Goal: Book appointment/travel/reservation

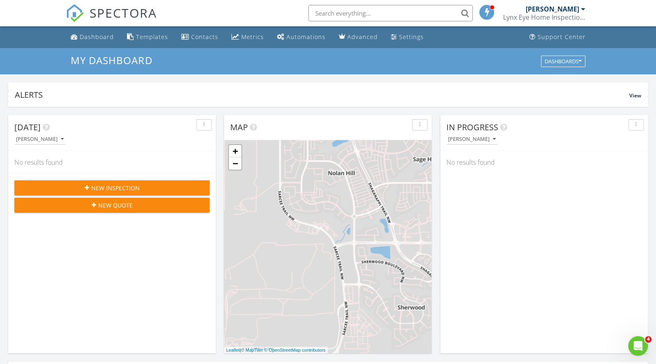
click at [86, 188] on icon "button" at bounding box center [87, 188] width 5 height 6
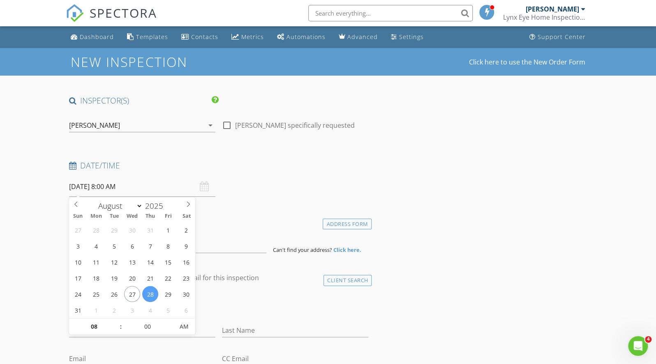
click at [120, 188] on input "08/28/2025 8:00 AM" at bounding box center [142, 187] width 146 height 20
type input "08/30/2025 8:00 PM"
click at [184, 325] on span "PM" at bounding box center [184, 327] width 23 height 16
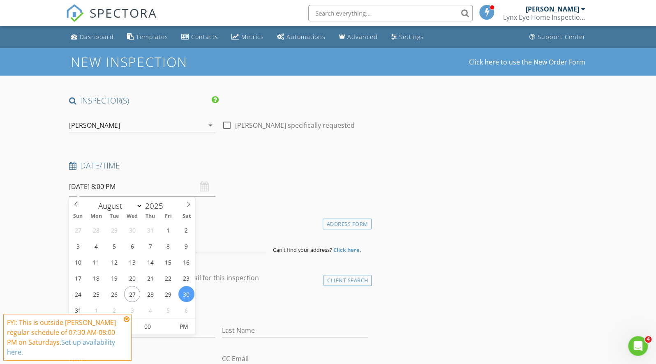
click at [125, 320] on icon at bounding box center [127, 319] width 6 height 7
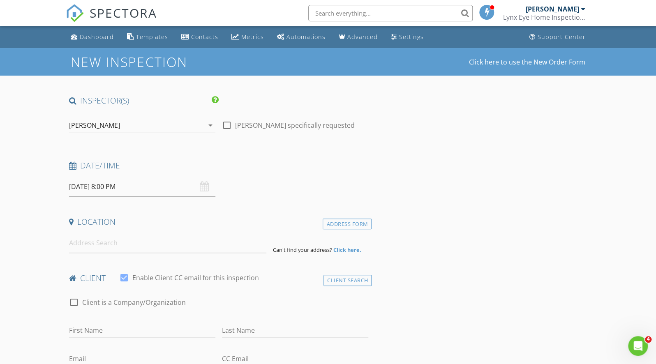
click at [94, 187] on input "08/30/2025 8:00 PM" at bounding box center [142, 187] width 146 height 20
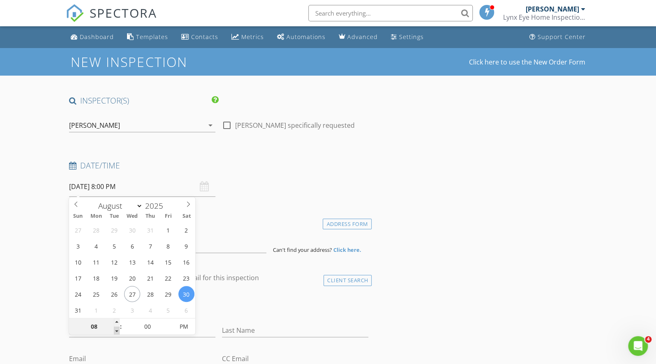
type input "07"
type input "08/30/2025 7:00 PM"
click at [115, 331] on span at bounding box center [117, 331] width 6 height 8
type input "06"
type input "08/30/2025 6:00 PM"
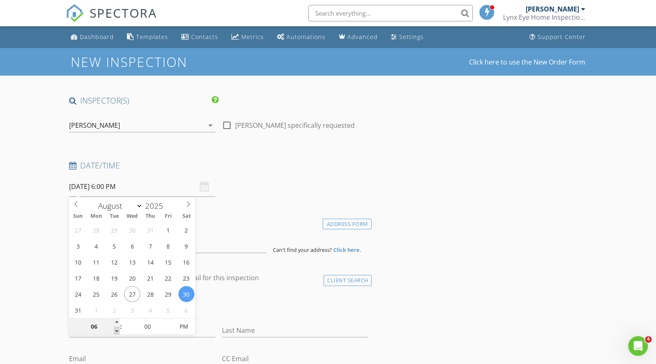
click at [115, 331] on span at bounding box center [117, 331] width 6 height 8
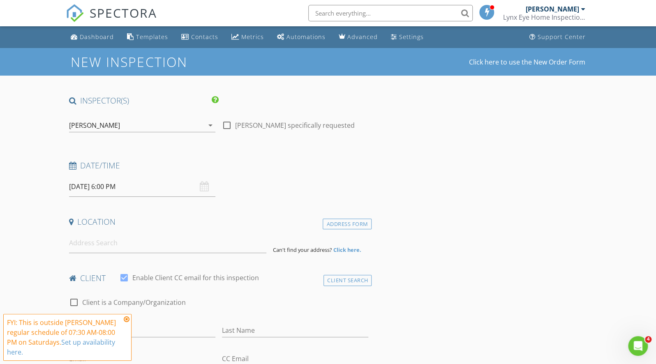
click at [127, 320] on icon at bounding box center [127, 319] width 6 height 7
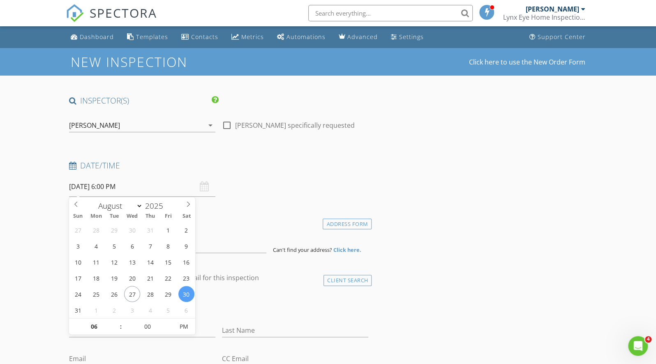
click at [109, 186] on input "08/30/2025 6:00 PM" at bounding box center [142, 187] width 146 height 20
click at [108, 186] on input "08/30/2025 6:00 PM" at bounding box center [142, 187] width 146 height 20
type input "12"
type input "08/30/2025 12:00 PM"
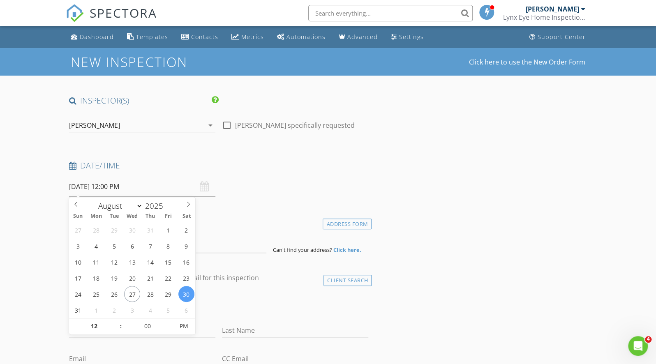
click at [109, 185] on input "08/30/2025 12:00 PM" at bounding box center [142, 187] width 146 height 20
click at [109, 185] on input "text" at bounding box center [142, 187] width 146 height 20
type input "08/30/2025 12:00 PM"
click at [160, 187] on input "08/30/2025 12:00 PM" at bounding box center [142, 187] width 146 height 20
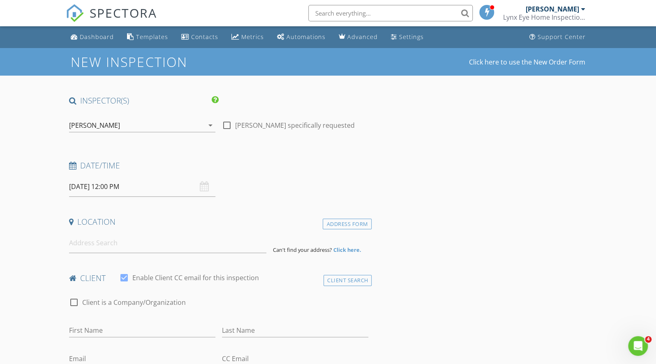
click at [241, 224] on h4 "Location" at bounding box center [219, 222] width 300 height 11
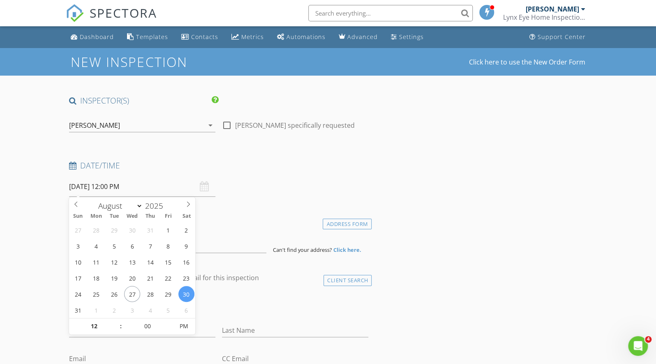
click at [120, 185] on input "08/30/2025 12:00 PM" at bounding box center [142, 187] width 146 height 20
type input "01"
type input "08/30/2025 1:00 PM"
click at [116, 321] on span at bounding box center [117, 322] width 6 height 8
type input "02"
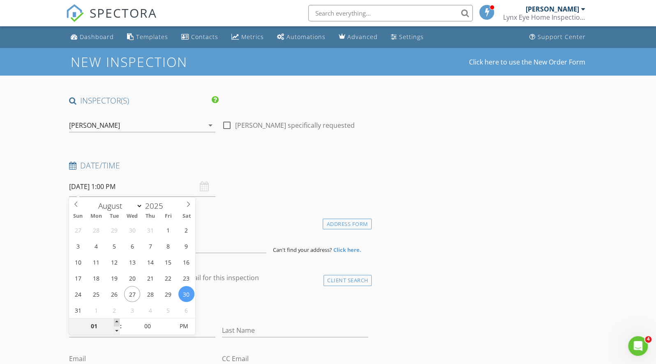
type input "08/30/2025 2:00 PM"
click at [116, 321] on span at bounding box center [117, 322] width 6 height 8
click at [93, 190] on input "08/30/2025 2:00 PM" at bounding box center [142, 187] width 146 height 20
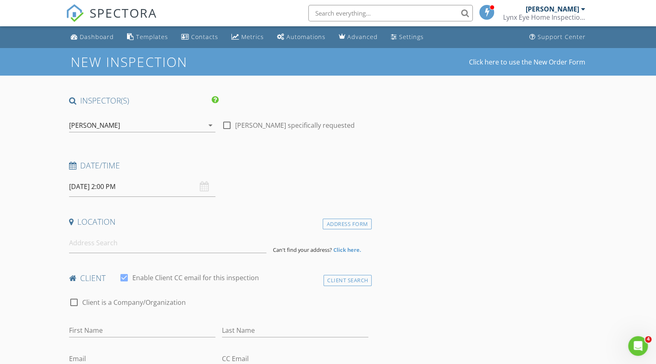
click at [138, 240] on input at bounding box center [168, 243] width 198 height 20
type input "a"
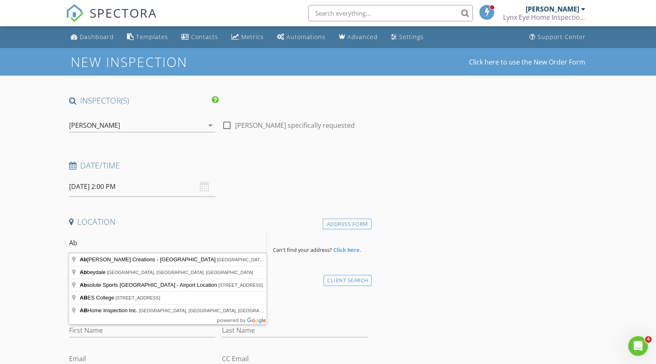
type input "A"
type input "5123 Brockington Rd NW, Calgary, AB, Canada"
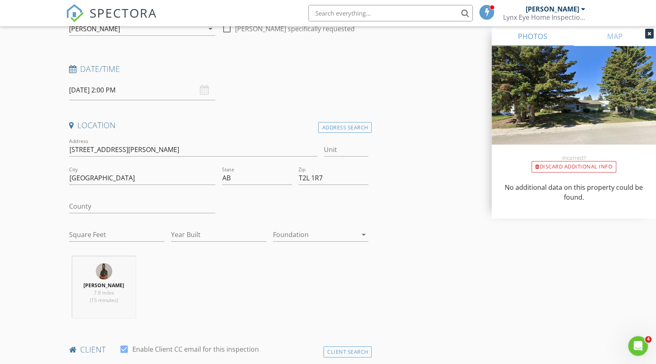
scroll to position [96, 0]
click at [104, 233] on input "Square Feet" at bounding box center [116, 236] width 95 height 14
type input "1360"
click at [195, 232] on input "Year Built" at bounding box center [218, 236] width 95 height 14
type input "1964"
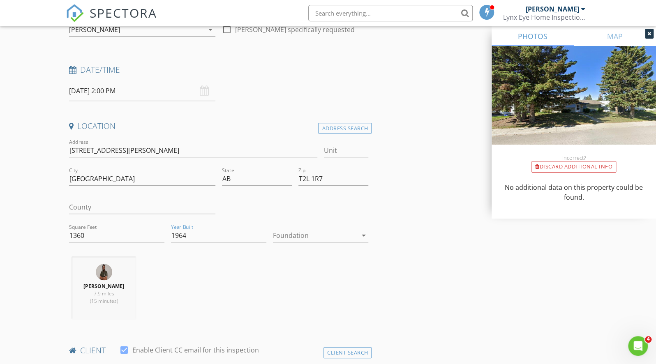
click at [319, 240] on div at bounding box center [315, 235] width 84 height 13
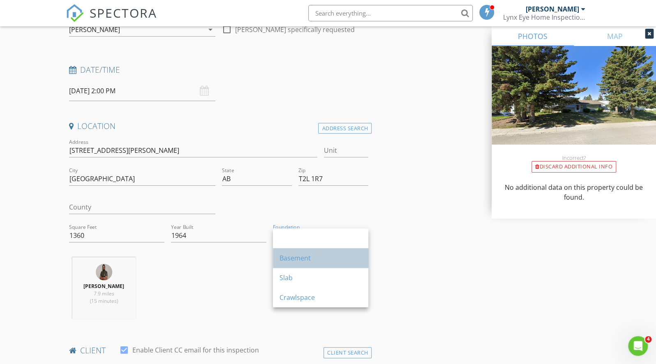
click at [324, 257] on div "Basement" at bounding box center [321, 258] width 82 height 10
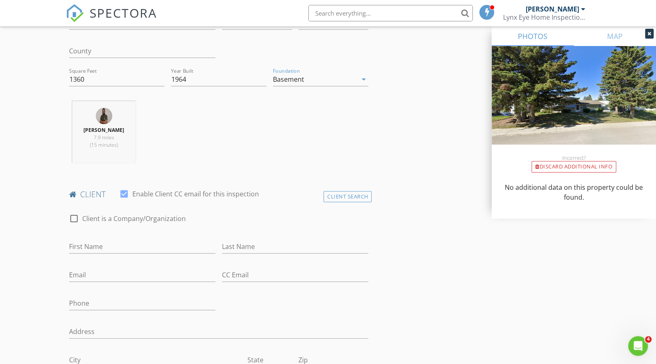
scroll to position [253, 0]
click at [137, 240] on input "First Name" at bounding box center [142, 246] width 146 height 14
click at [87, 246] on input "Abhiahek" at bounding box center [142, 246] width 146 height 14
drag, startPoint x: 123, startPoint y: 250, endPoint x: 125, endPoint y: 239, distance: 10.9
click at [125, 239] on input "Abhihek" at bounding box center [142, 246] width 146 height 14
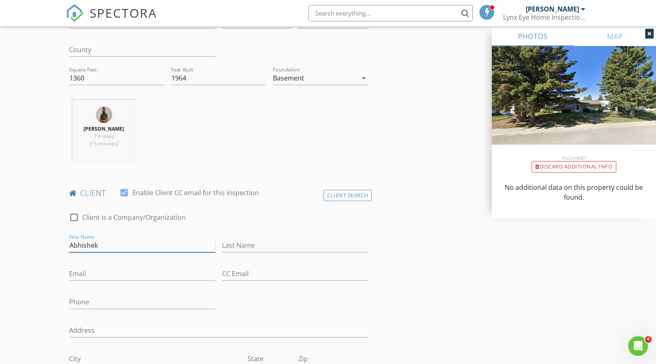
type input "Abhishek"
click at [237, 246] on input "Last Name" at bounding box center [295, 246] width 146 height 14
type input "Chauhan"
click at [114, 274] on input "Email" at bounding box center [142, 274] width 146 height 14
click at [148, 277] on input "abhisheksinghchauhan" at bounding box center [142, 274] width 146 height 14
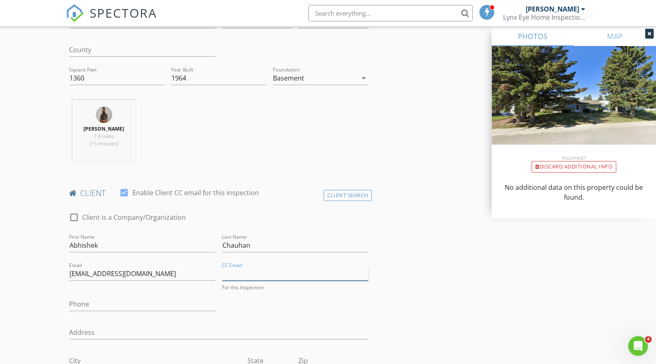
click at [240, 276] on input "CC Email" at bounding box center [295, 274] width 146 height 14
click at [302, 307] on div "check_box_outline_blank Client is a Company/Organization First Name Abhishek La…" at bounding box center [219, 321] width 306 height 234
click at [149, 273] on input "abhisheksinghchauhan@gmail.com" at bounding box center [142, 274] width 146 height 14
type input "[EMAIL_ADDRESS][DOMAIN_NAME]"
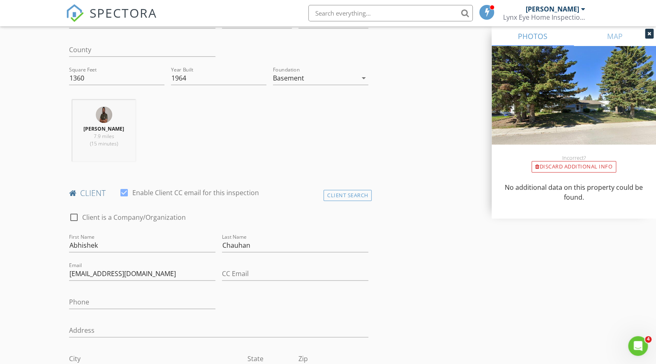
scroll to position [332, 0]
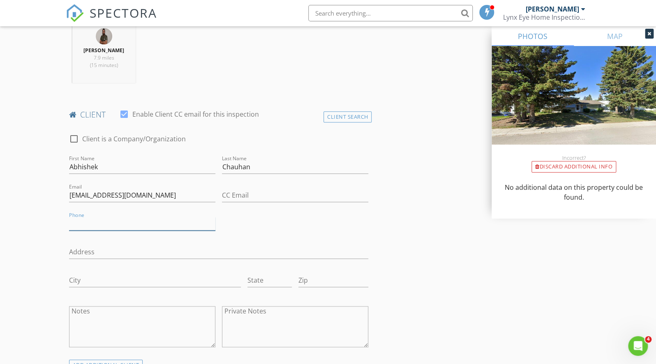
click at [98, 222] on input "Phone" at bounding box center [142, 224] width 146 height 14
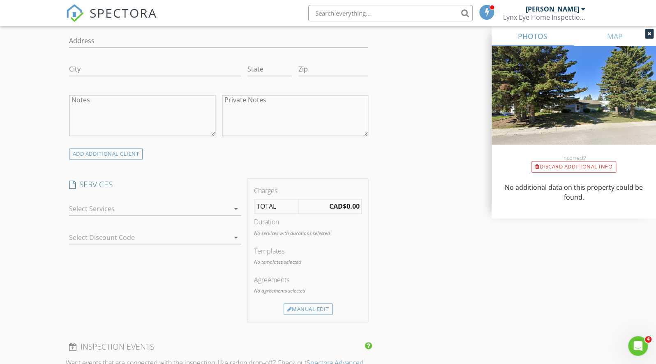
scroll to position [544, 0]
type input "[PHONE_NUMBER]"
click at [155, 203] on div at bounding box center [149, 207] width 160 height 13
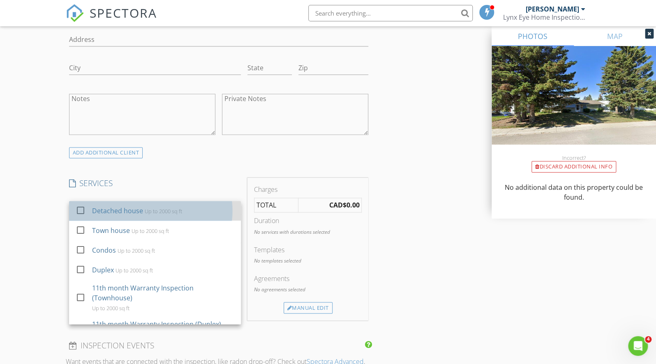
click at [150, 213] on div "Up to 2000 sq ft" at bounding box center [163, 211] width 37 height 7
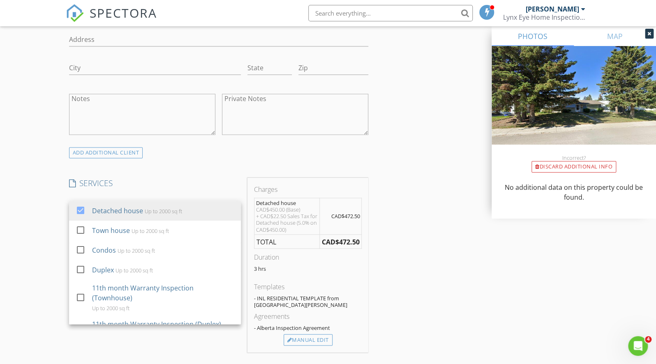
click at [442, 237] on div "INSPECTOR(S) check_box Gurjinder Singh PRIMARY Gurjinder Singh arrow_drop_down …" at bounding box center [328, 251] width 525 height 1401
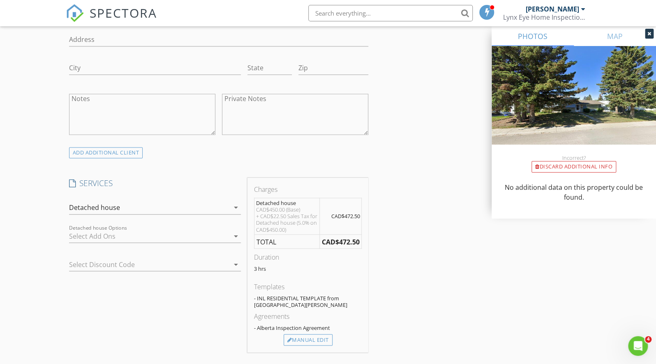
click at [179, 263] on div at bounding box center [143, 264] width 149 height 13
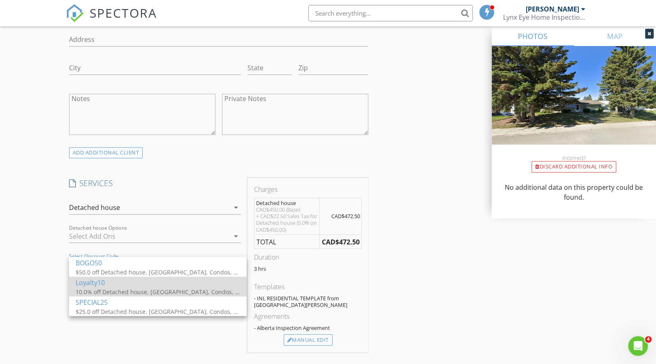
click at [130, 290] on div "10.0% off Detached house, Town house, Condos, Duplex, 11th month Warranty Inspe…" at bounding box center [158, 291] width 164 height 9
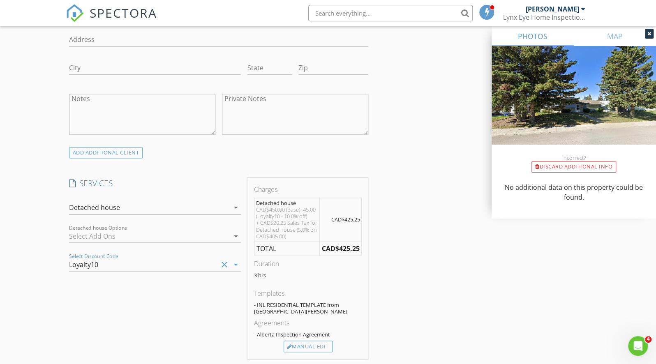
click at [220, 262] on icon "clear" at bounding box center [225, 264] width 10 height 10
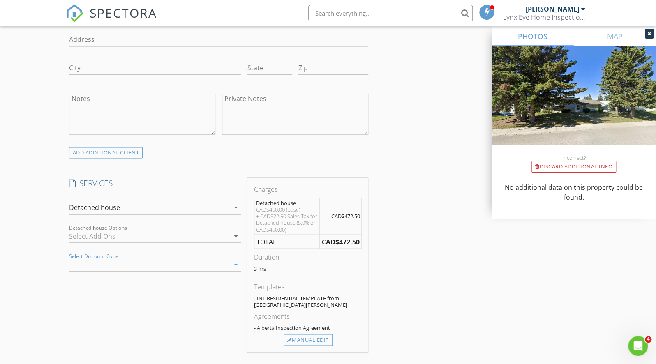
click at [211, 262] on div at bounding box center [143, 264] width 149 height 13
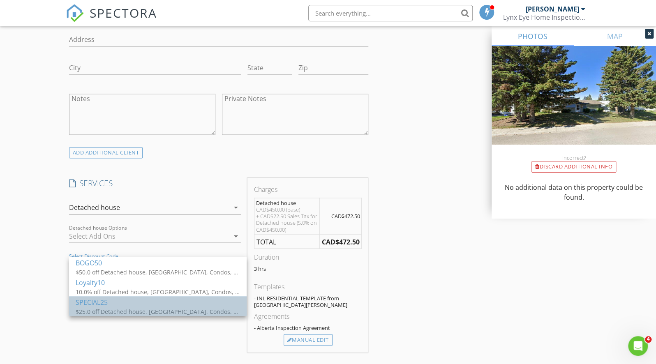
click at [163, 303] on div "SPECIAL25" at bounding box center [158, 302] width 164 height 10
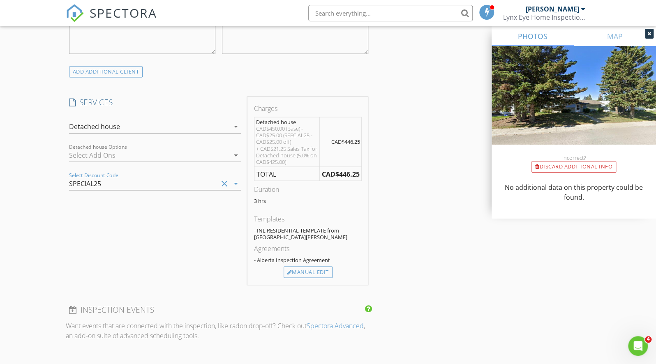
scroll to position [628, 0]
click at [303, 268] on div "Manual Edit" at bounding box center [308, 270] width 49 height 12
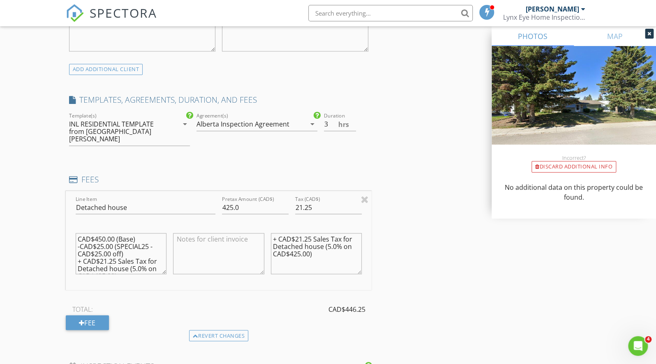
click at [146, 131] on div "INL RESIDENTIAL TEMPLATE from [GEOGRAPHIC_DATA][PERSON_NAME]" at bounding box center [118, 131] width 99 height 22
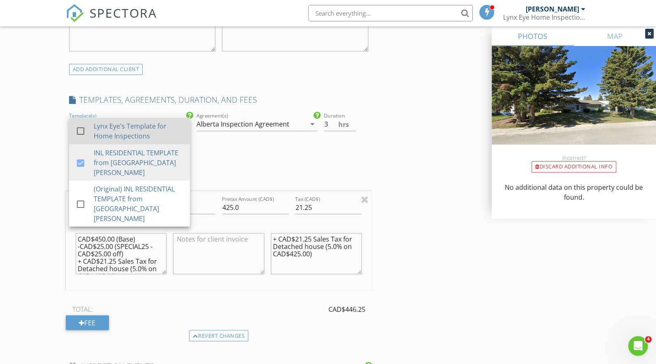
click at [82, 133] on div at bounding box center [81, 131] width 14 height 14
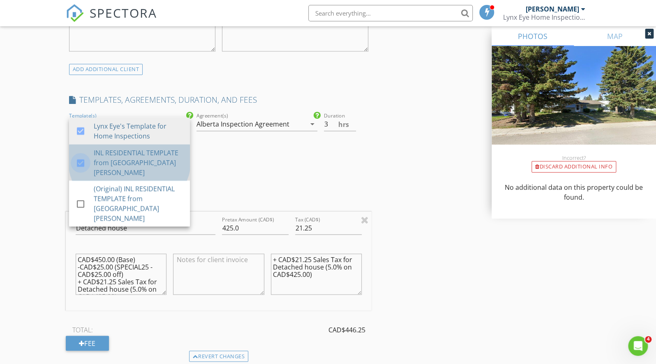
click at [83, 157] on div at bounding box center [81, 163] width 14 height 14
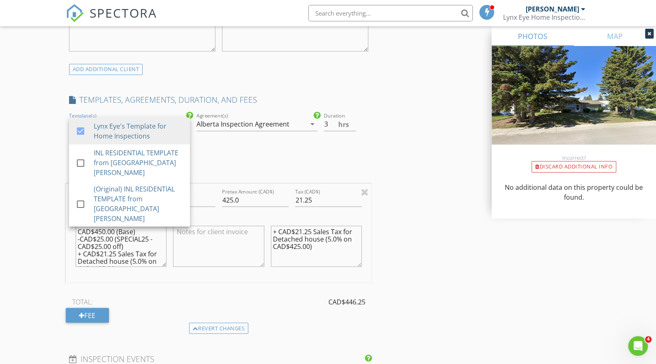
click at [464, 157] on div "INSPECTOR(S) check_box Gurjinder Singh PRIMARY Gurjinder Singh arrow_drop_down …" at bounding box center [328, 201] width 525 height 1466
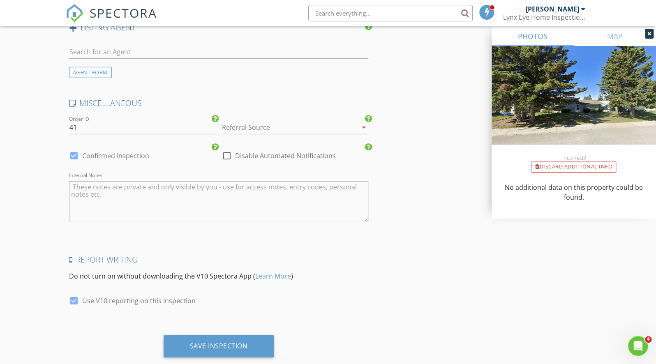
scroll to position [1210, 0]
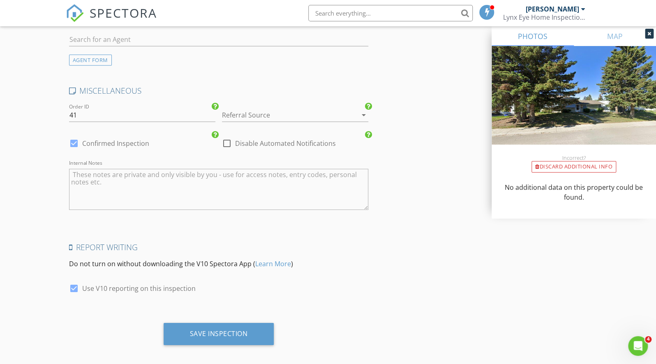
click at [278, 105] on div "Referral Source arrow_drop_down" at bounding box center [295, 117] width 146 height 27
click at [275, 113] on div at bounding box center [283, 115] width 123 height 13
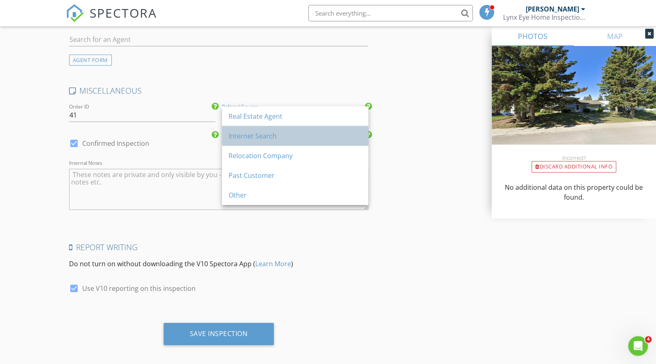
click at [262, 136] on div "Internet Search" at bounding box center [295, 136] width 133 height 10
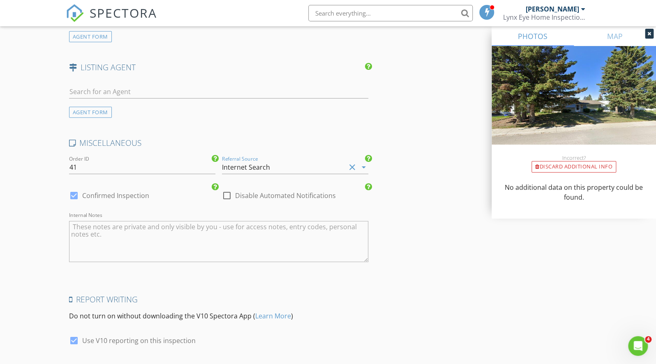
scroll to position [1215, 0]
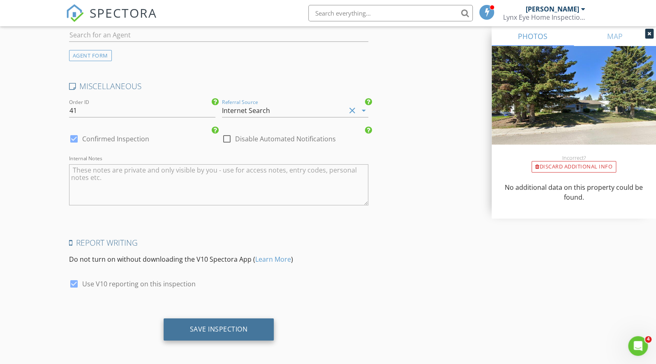
click at [208, 330] on div "Save Inspection" at bounding box center [219, 329] width 58 height 8
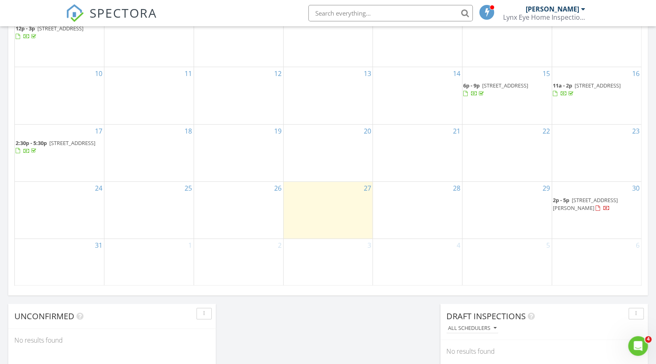
scroll to position [474, 0]
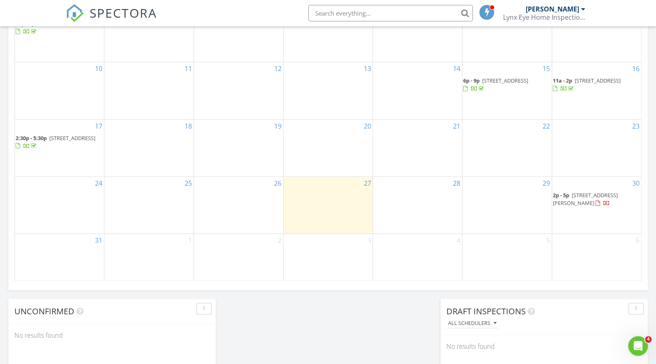
click at [572, 201] on span "5123 Brockington Rd NW, Calgary T2L 1R7" at bounding box center [585, 199] width 65 height 15
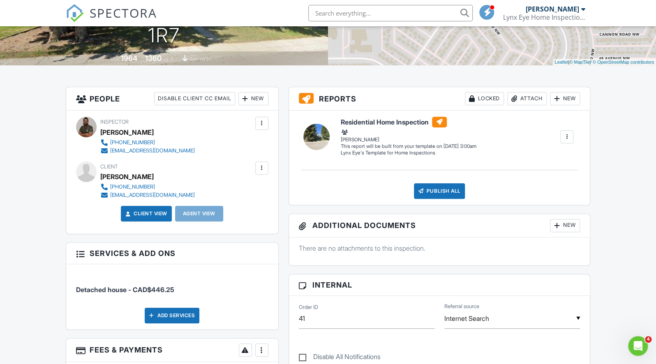
scroll to position [148, 0]
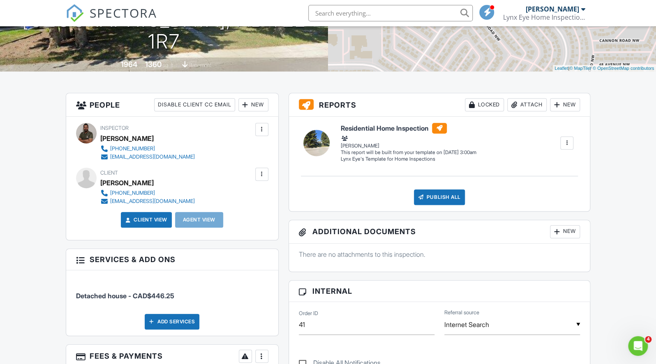
click at [563, 145] on div at bounding box center [567, 143] width 8 height 8
click at [564, 142] on div at bounding box center [567, 143] width 8 height 8
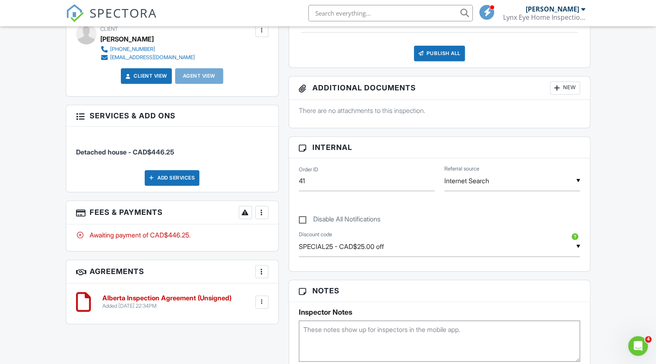
scroll to position [293, 0]
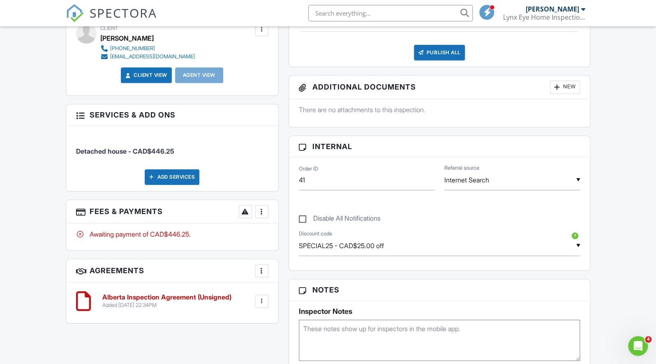
click at [255, 299] on div at bounding box center [261, 301] width 13 height 13
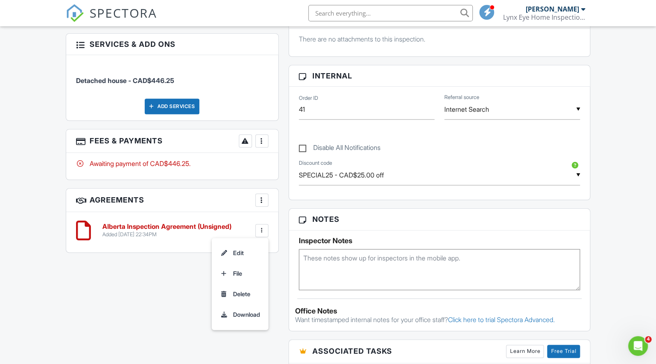
scroll to position [365, 0]
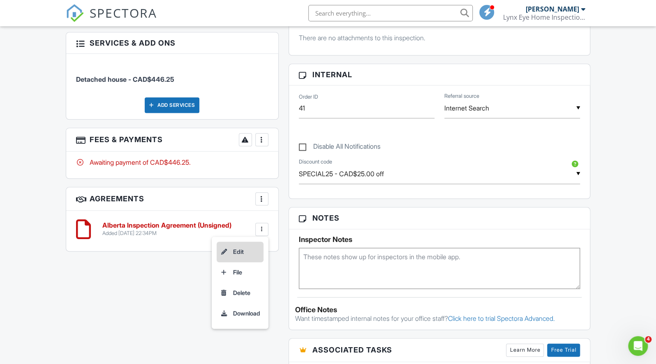
click at [234, 253] on li "Edit" at bounding box center [240, 252] width 47 height 21
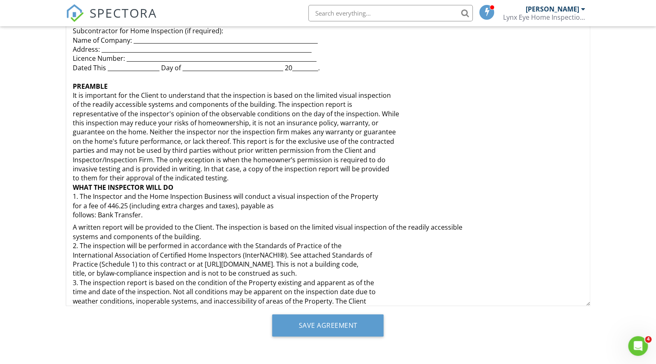
scroll to position [152, 0]
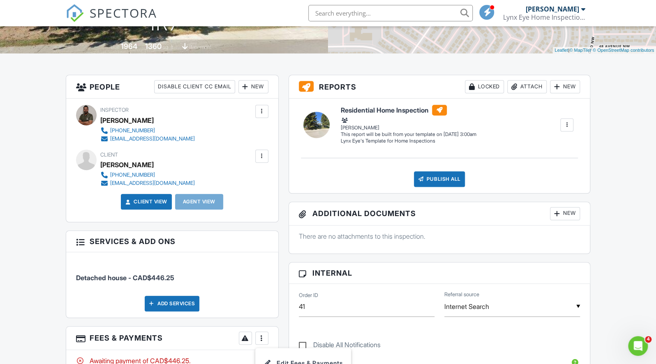
scroll to position [166, 0]
click at [261, 156] on div at bounding box center [262, 157] width 8 height 8
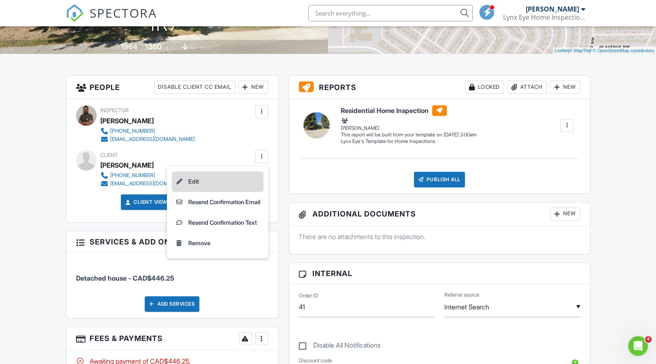
click at [190, 178] on li "Edit" at bounding box center [218, 181] width 92 height 21
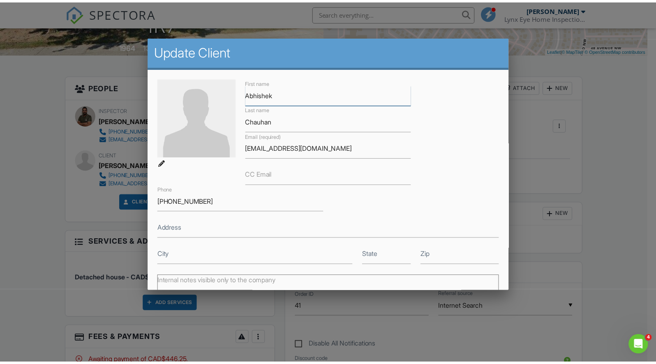
scroll to position [120, 0]
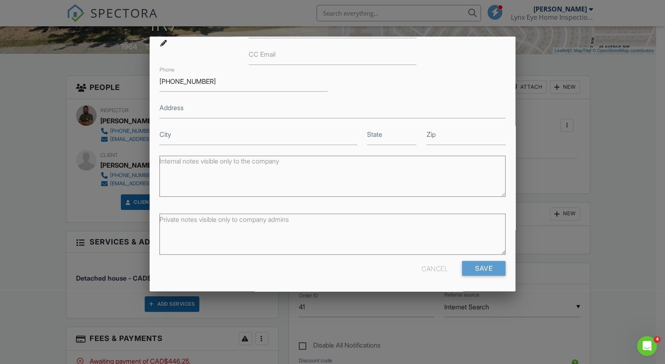
click at [615, 171] on div at bounding box center [332, 187] width 665 height 456
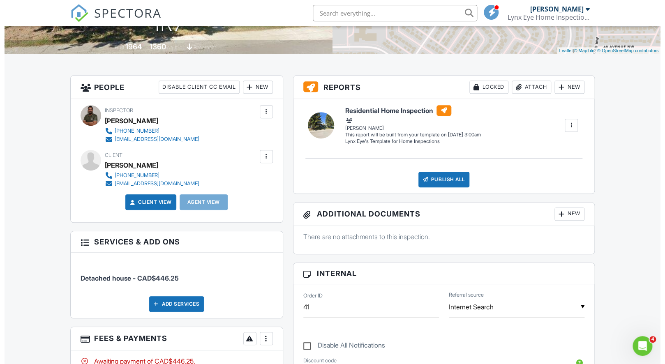
scroll to position [0, 0]
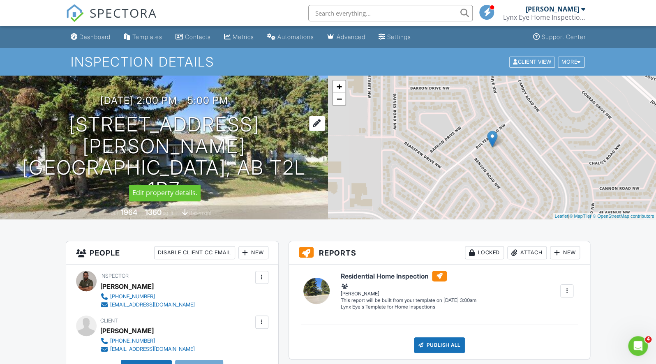
click at [309, 131] on div at bounding box center [317, 123] width 16 height 15
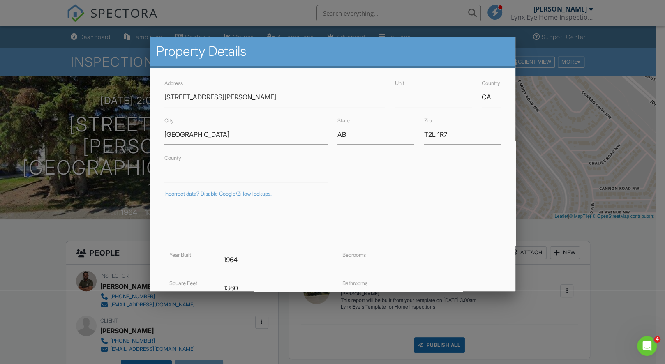
click at [629, 248] on div at bounding box center [332, 187] width 665 height 456
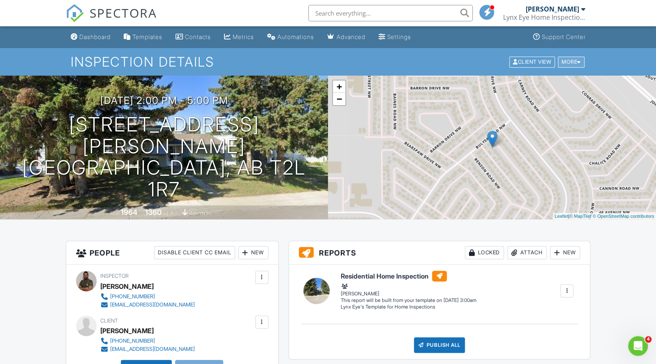
click at [576, 62] on div "More" at bounding box center [571, 61] width 27 height 11
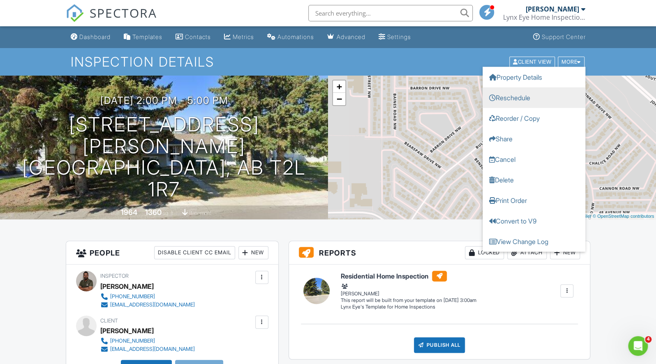
click at [530, 97] on link "Reschedule" at bounding box center [534, 97] width 103 height 21
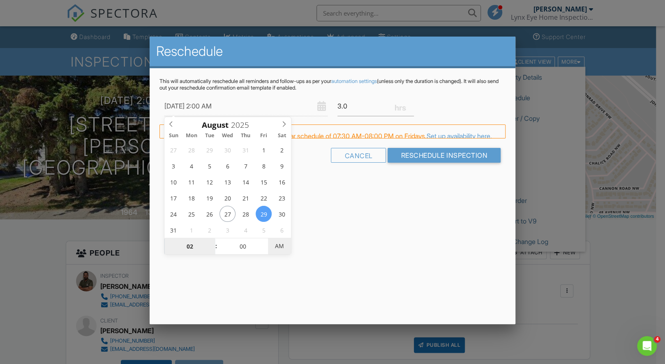
click at [279, 246] on span "AM" at bounding box center [279, 246] width 23 height 16
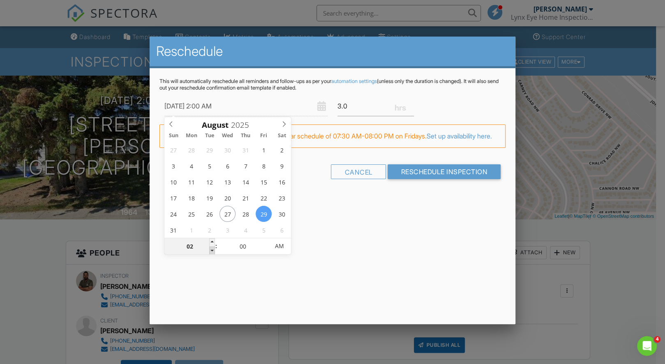
type input "08/29/2025 1:00 AM"
type input "01"
click at [213, 250] on span at bounding box center [212, 251] width 6 height 8
type input "08/29/2025 12:00 AM"
type input "12"
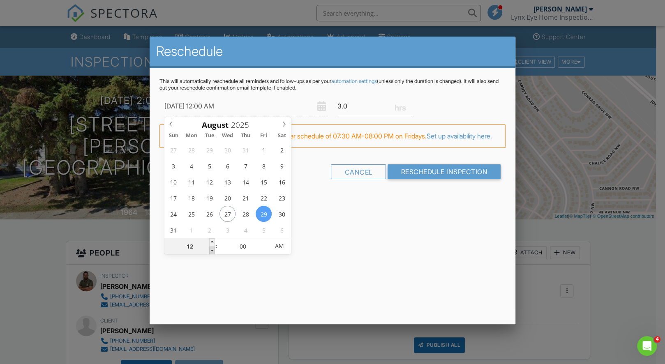
click at [213, 250] on span at bounding box center [212, 251] width 6 height 8
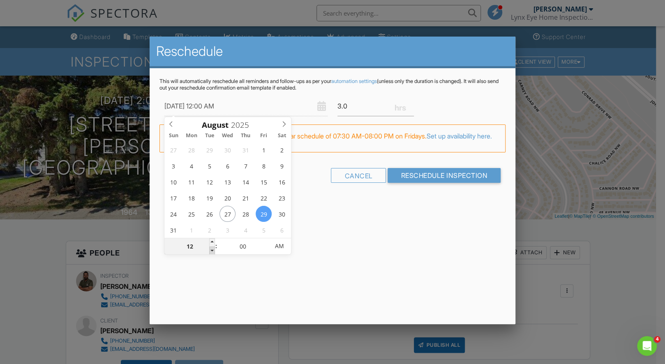
type input "08/29/2025 11:00 PM"
type input "11"
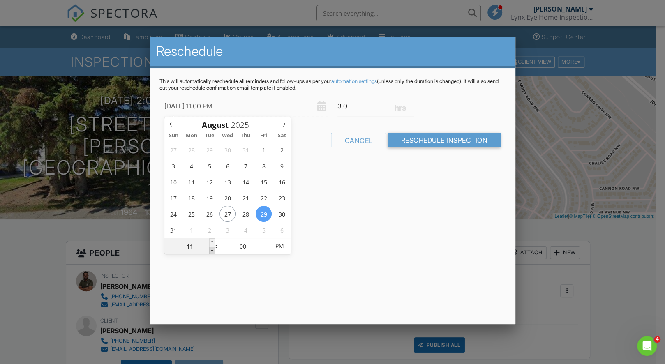
click at [213, 250] on span at bounding box center [212, 251] width 6 height 8
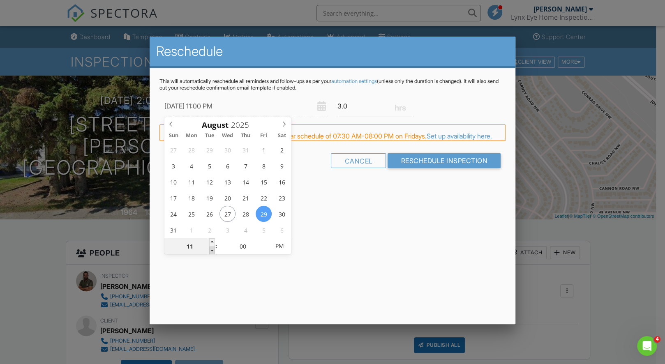
type input "08/29/2025 10:00 PM"
type input "10"
click at [213, 250] on span at bounding box center [212, 251] width 6 height 8
type input "08/29/2025 9:00 PM"
type input "09"
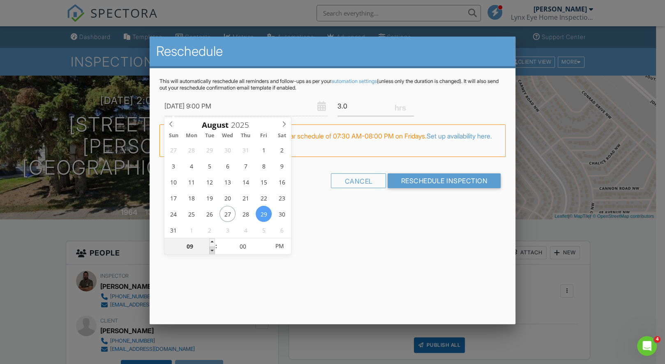
click at [213, 250] on span at bounding box center [212, 251] width 6 height 8
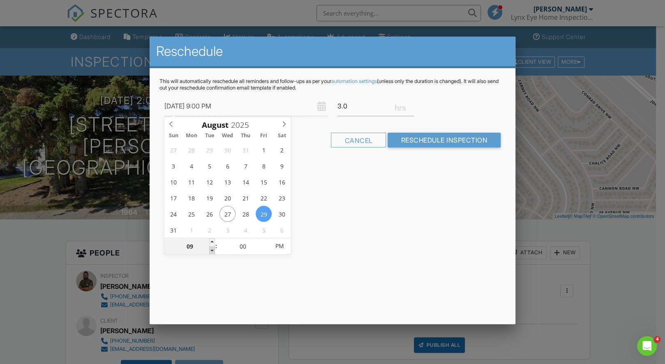
type input "08/29/2025 8:00 PM"
type input "08"
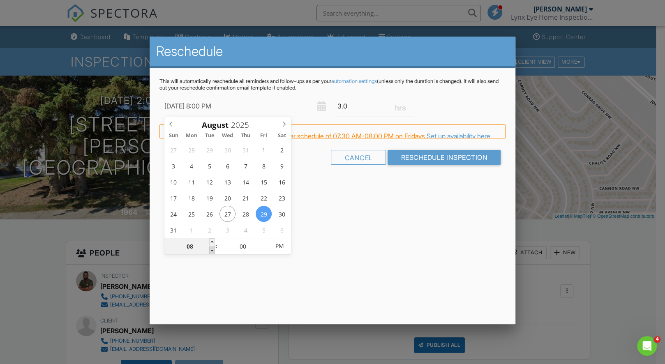
click at [213, 250] on span at bounding box center [212, 251] width 6 height 8
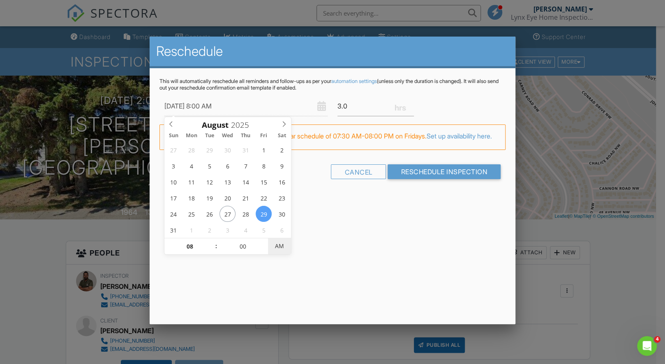
click at [280, 246] on span "AM" at bounding box center [279, 246] width 23 height 16
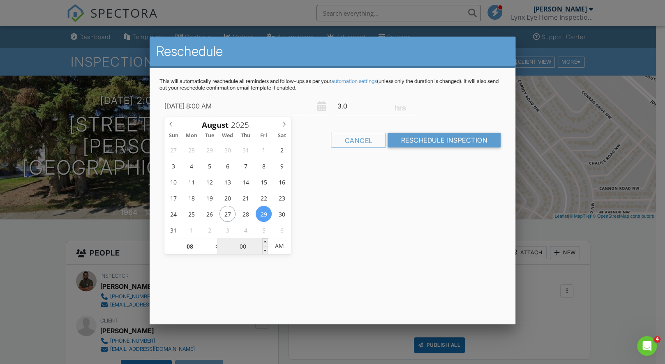
click at [246, 246] on input "00" at bounding box center [242, 246] width 51 height 16
type input "08/29/2025 8:03 AM"
type input "03"
type input "[DATE] 8:30 AM"
type input "30"
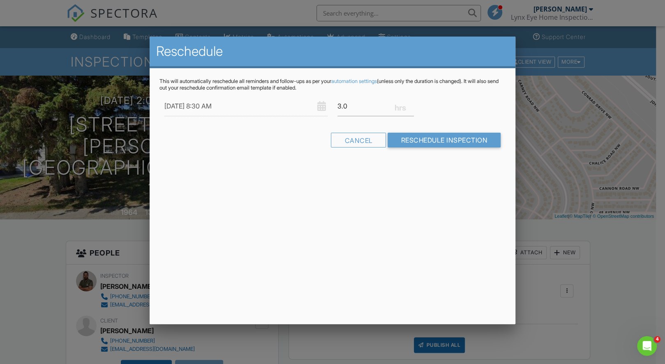
click at [398, 261] on div "Reschedule This will automatically reschedule all reminders and follow-ups as p…" at bounding box center [333, 181] width 366 height 288
click at [446, 142] on input "Reschedule Inspection" at bounding box center [444, 140] width 113 height 15
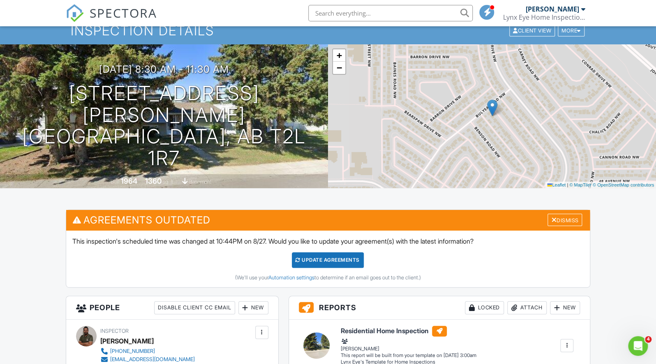
click at [320, 258] on div "Update Agreements" at bounding box center [328, 260] width 72 height 16
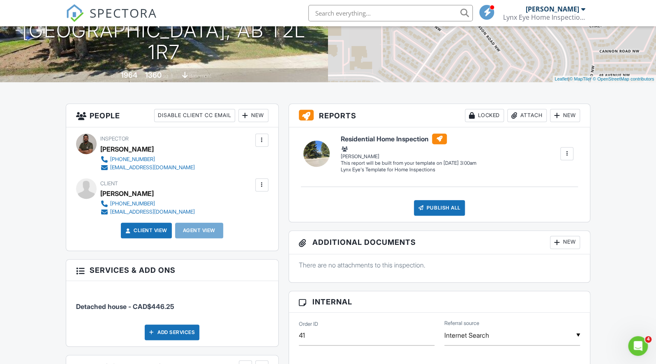
scroll to position [134, 0]
